Goal: Information Seeking & Learning: Learn about a topic

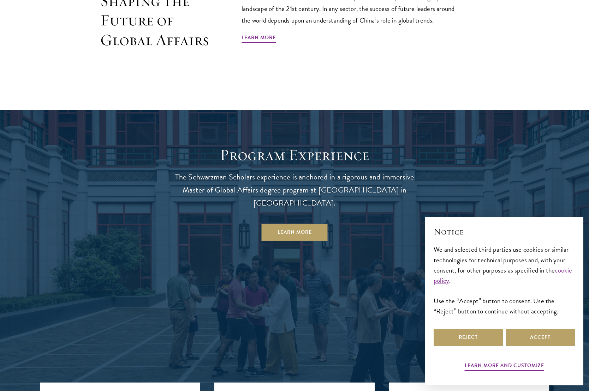
scroll to position [616, 0]
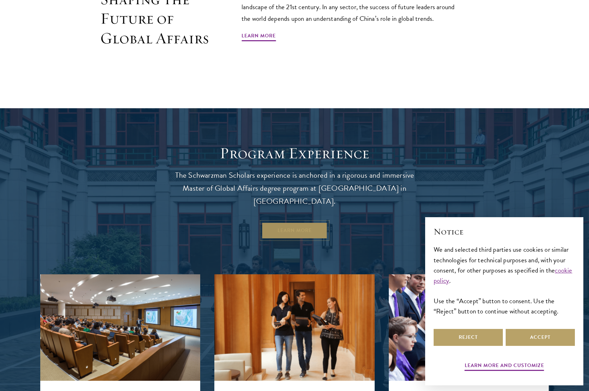
click at [289, 224] on link "Learn More" at bounding box center [295, 230] width 66 height 17
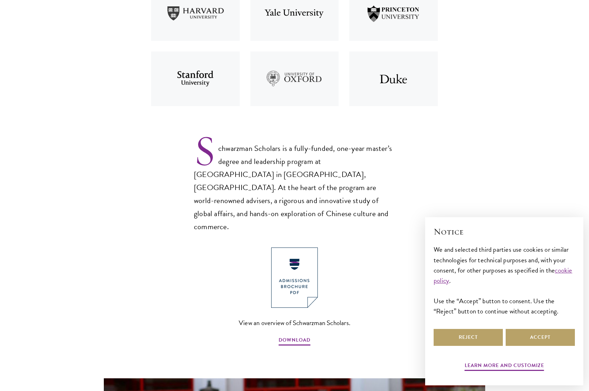
scroll to position [384, 0]
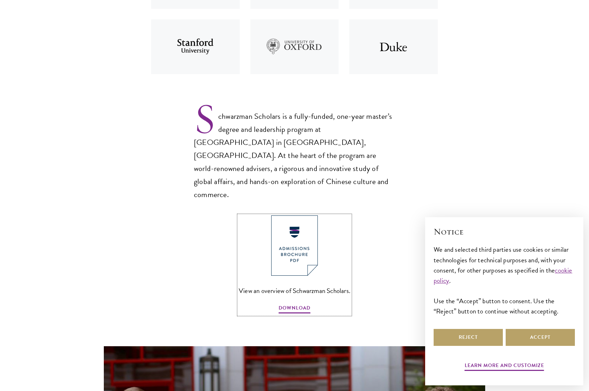
click at [297, 233] on img at bounding box center [294, 246] width 47 height 60
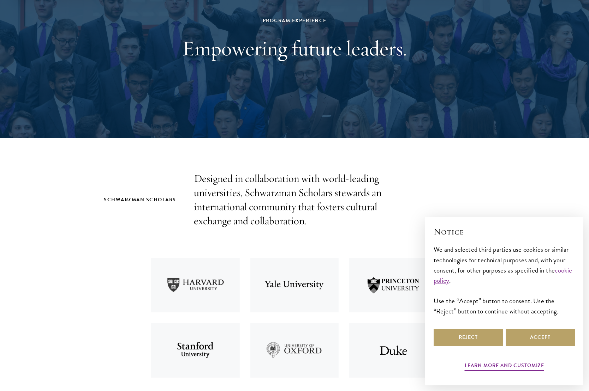
scroll to position [0, 0]
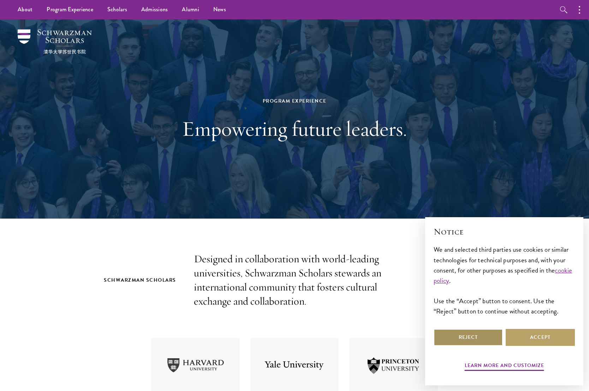
click at [474, 339] on button "Reject" at bounding box center [467, 337] width 69 height 17
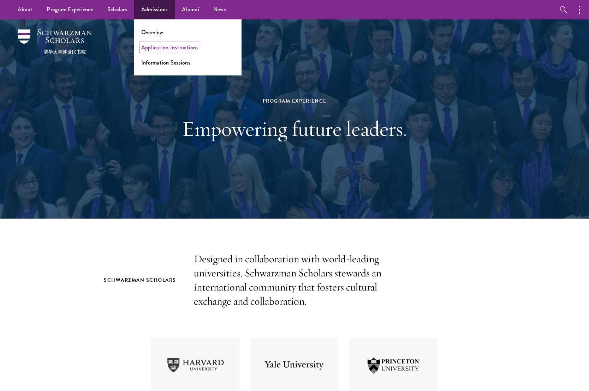
click at [161, 48] on link "Application Instructions" at bounding box center [169, 47] width 57 height 8
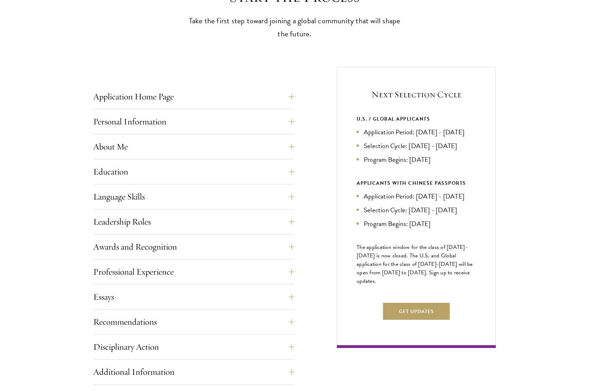
scroll to position [250, 0]
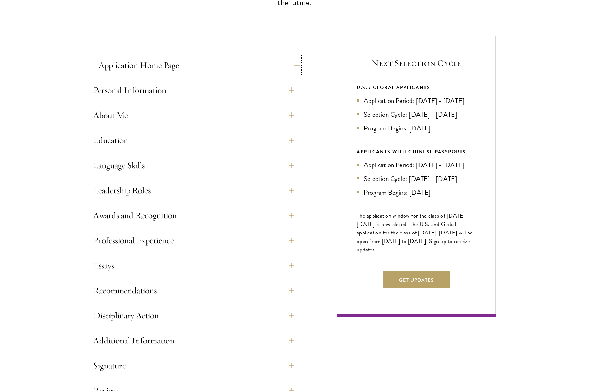
click at [198, 70] on button "Application Home Page" at bounding box center [198, 65] width 201 height 17
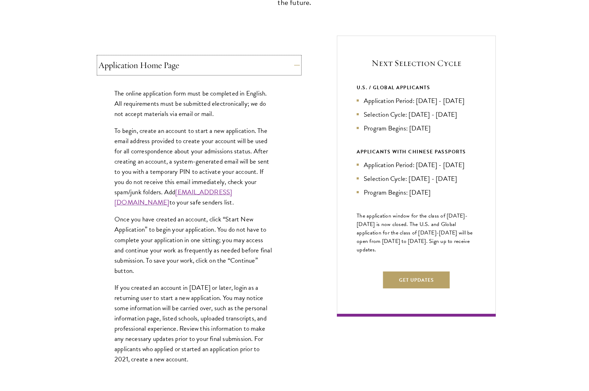
click at [198, 70] on button "Application Home Page" at bounding box center [198, 65] width 201 height 17
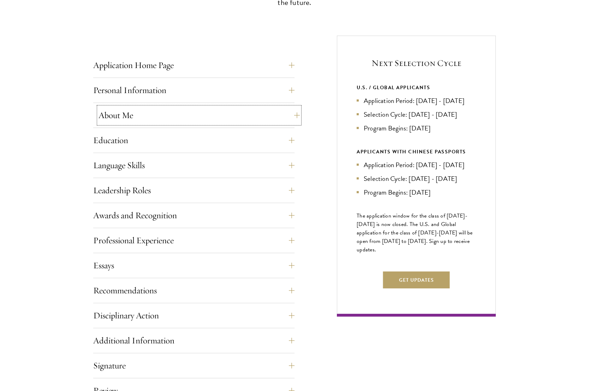
click at [182, 119] on button "About Me" at bounding box center [198, 115] width 201 height 17
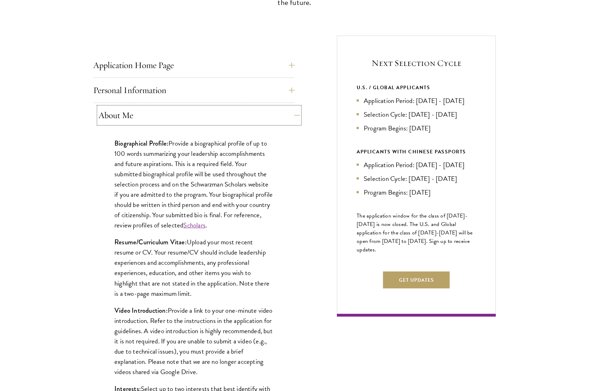
click at [182, 119] on button "About Me" at bounding box center [198, 115] width 201 height 17
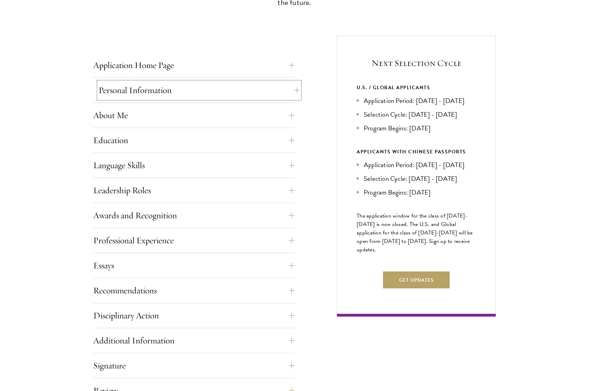
click at [182, 94] on button "Personal Information" at bounding box center [198, 90] width 201 height 17
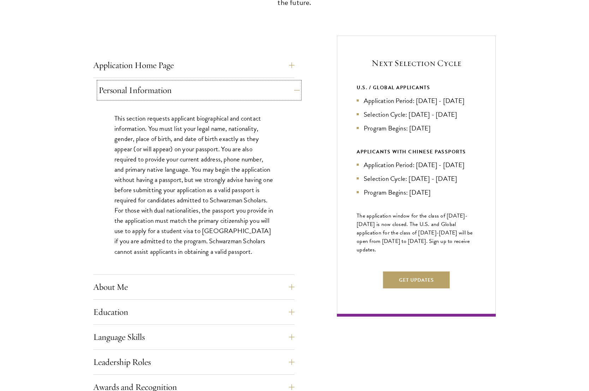
click at [182, 94] on button "Personal Information" at bounding box center [198, 90] width 201 height 17
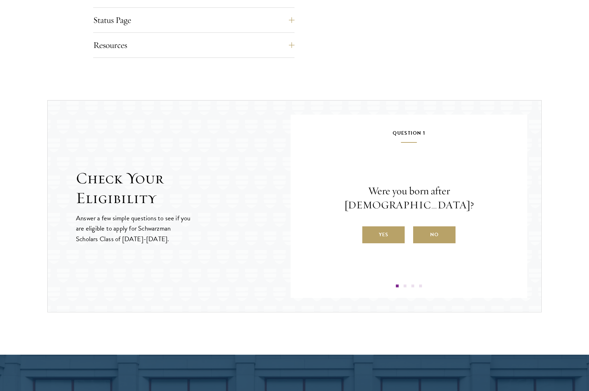
scroll to position [647, 0]
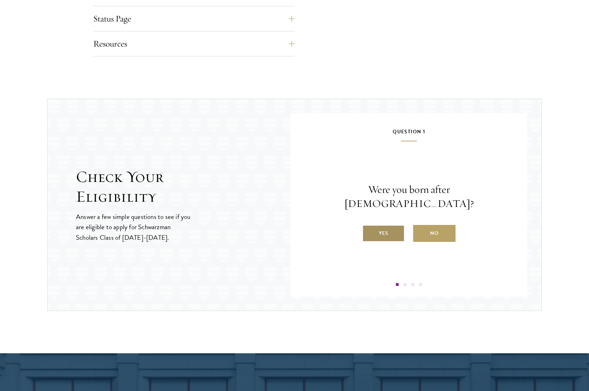
click at [376, 225] on label "Yes" at bounding box center [383, 233] width 42 height 17
click at [369, 226] on input "Yes" at bounding box center [365, 229] width 6 height 6
click at [391, 230] on label "Yes" at bounding box center [383, 233] width 42 height 17
click at [369, 230] on input "Yes" at bounding box center [365, 229] width 6 height 6
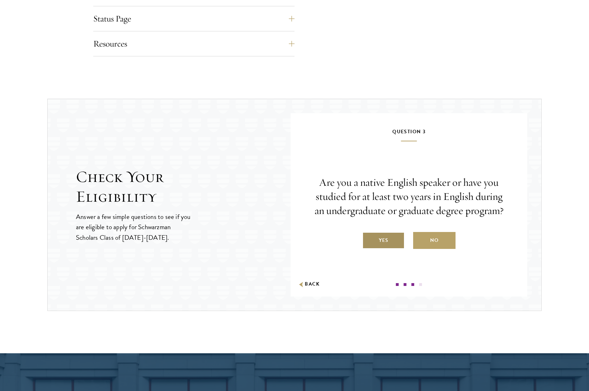
click at [390, 238] on label "Yes" at bounding box center [383, 240] width 42 height 17
click at [369, 238] on input "Yes" at bounding box center [365, 236] width 6 height 6
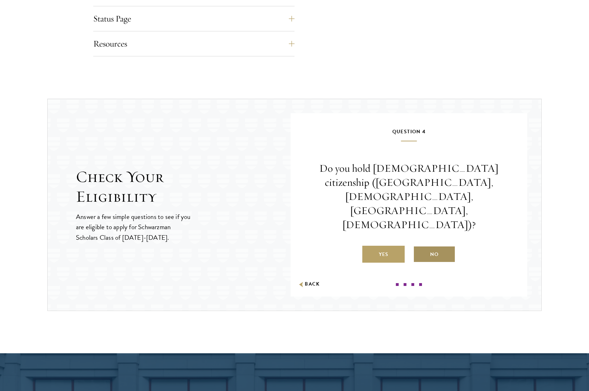
click at [439, 246] on label "No" at bounding box center [434, 254] width 42 height 17
click at [419, 247] on input "No" at bounding box center [416, 250] width 6 height 6
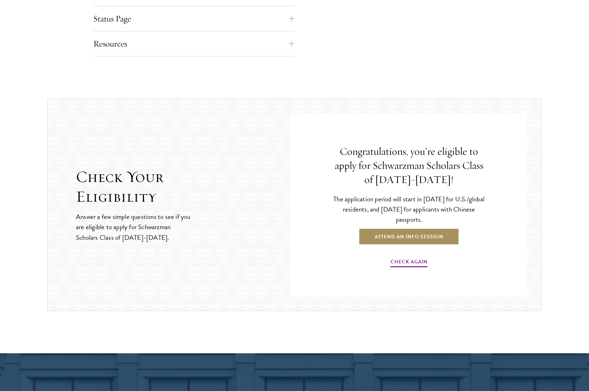
click at [382, 239] on link "Attend an Info Session" at bounding box center [409, 236] width 101 height 17
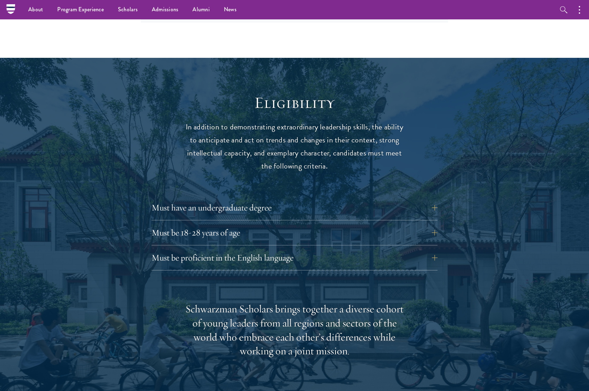
scroll to position [845, 0]
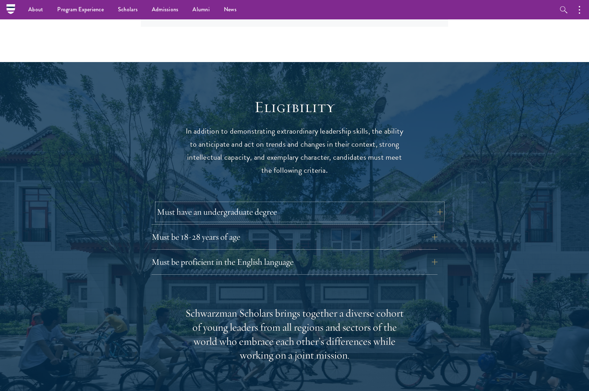
click at [367, 204] on button "Must have an undergraduate degree" at bounding box center [300, 212] width 286 height 17
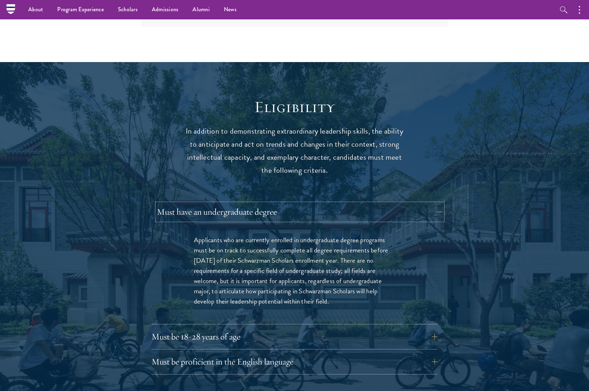
click at [367, 204] on button "Must have an undergraduate degree" at bounding box center [300, 212] width 286 height 17
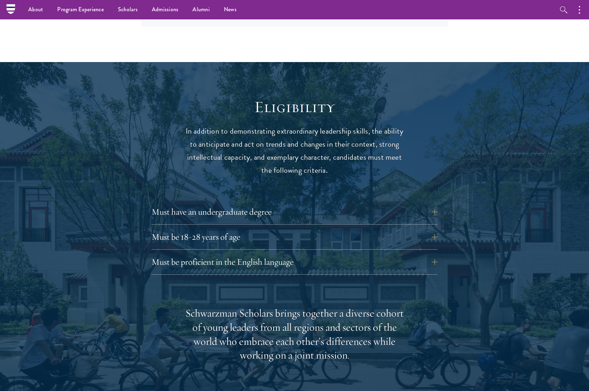
click at [343, 232] on div "Must be 18-28 years of age Candidates must be at least 18 but not yet 29 years …" at bounding box center [294, 239] width 286 height 21
click at [343, 229] on button "Must be 18-28 years of age" at bounding box center [300, 237] width 286 height 17
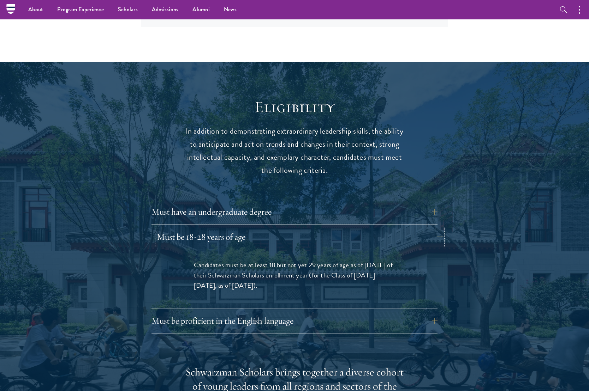
click at [343, 229] on button "Must be 18-28 years of age" at bounding box center [300, 237] width 286 height 17
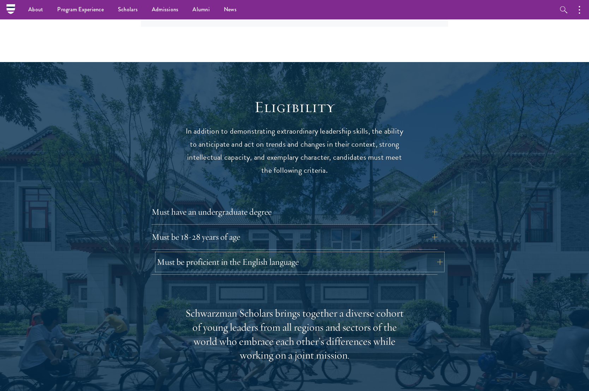
click at [343, 254] on button "Must be proficient in the English language" at bounding box center [300, 262] width 286 height 17
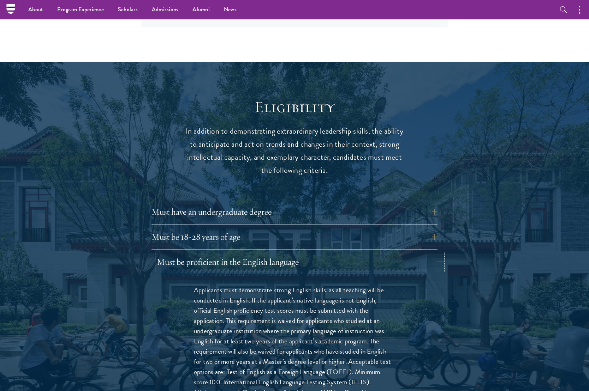
click at [343, 254] on button "Must be proficient in the English language" at bounding box center [300, 262] width 286 height 17
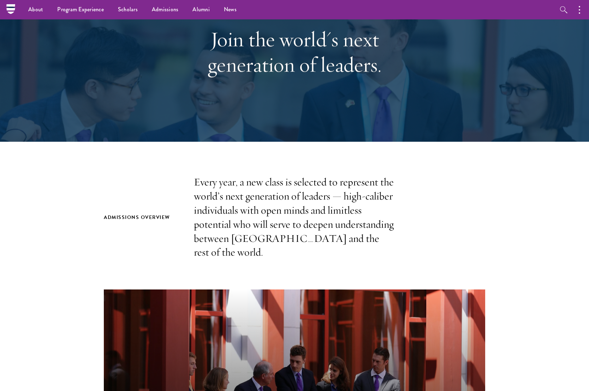
scroll to position [0, 0]
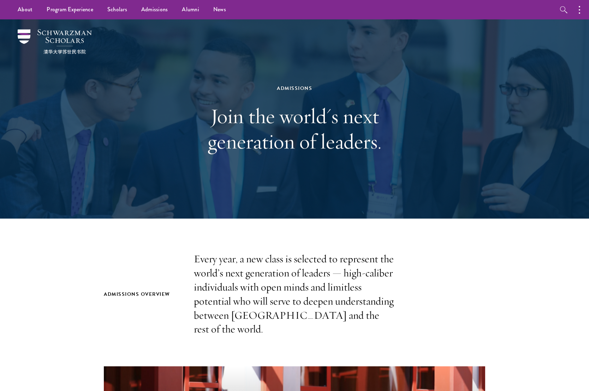
drag, startPoint x: 86, startPoint y: 38, endPoint x: 368, endPoint y: 387, distance: 448.2
